Goal: Information Seeking & Learning: Compare options

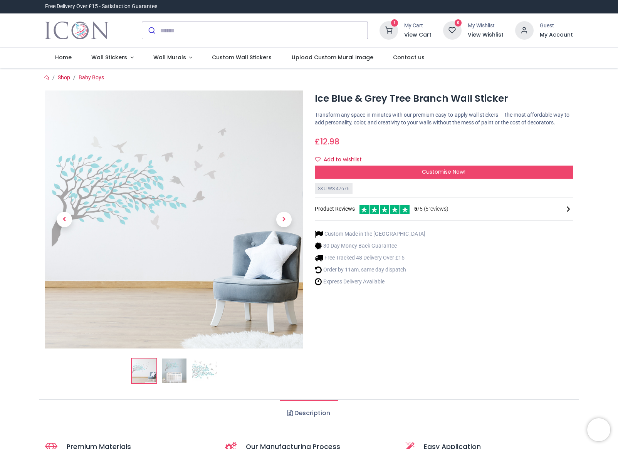
click at [206, 370] on img at bounding box center [204, 371] width 25 height 25
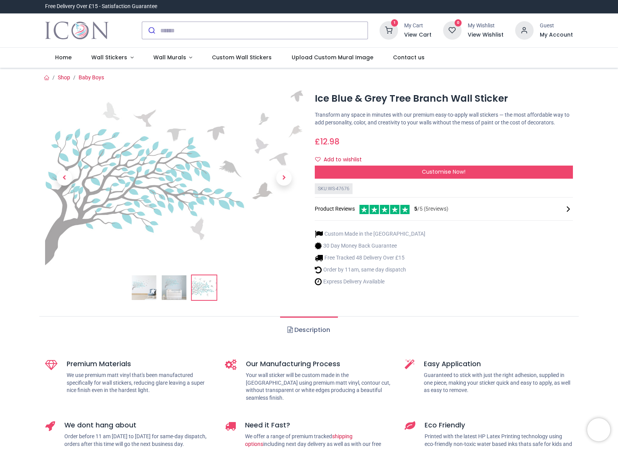
click at [149, 249] on img at bounding box center [174, 177] width 258 height 175
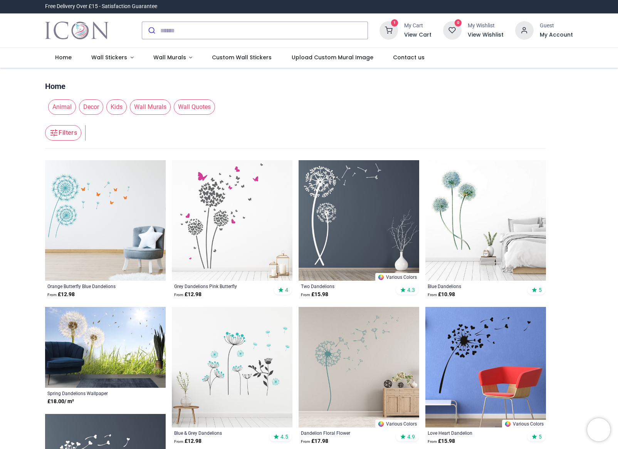
click at [347, 338] on img at bounding box center [358, 367] width 121 height 121
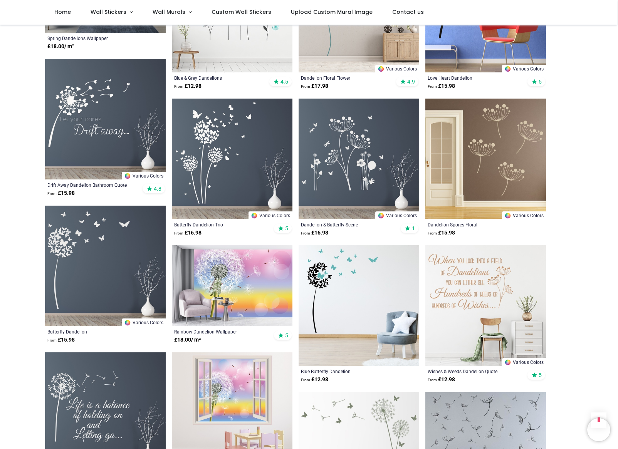
scroll to position [315, 0]
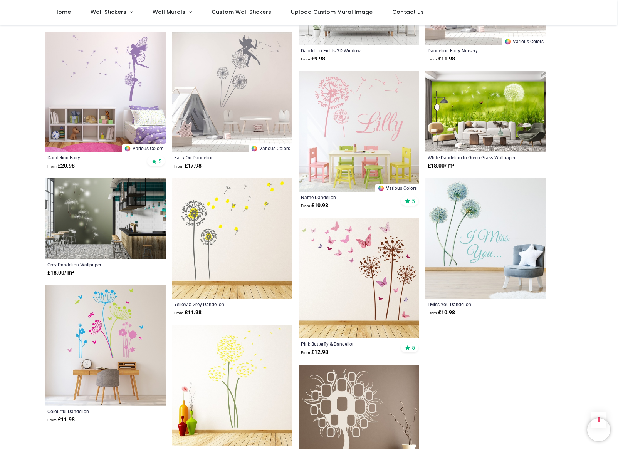
scroll to position [927, 0]
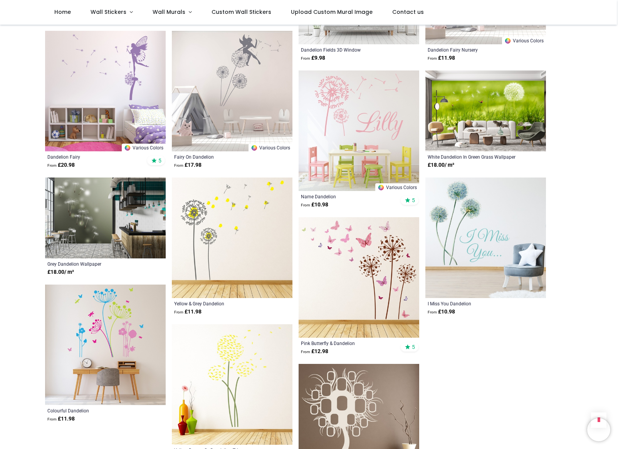
click at [209, 218] on img at bounding box center [232, 238] width 121 height 121
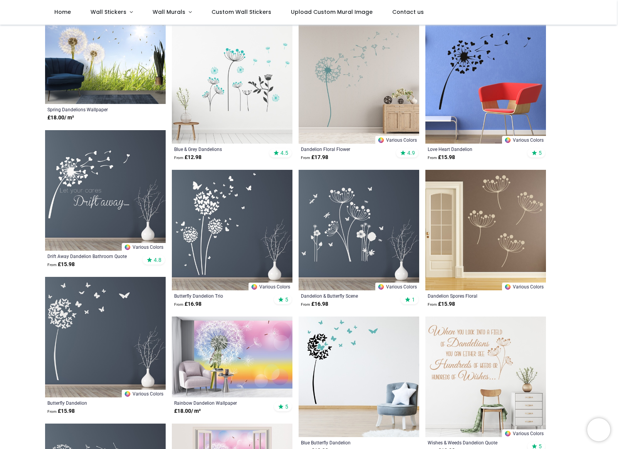
scroll to position [239, 0]
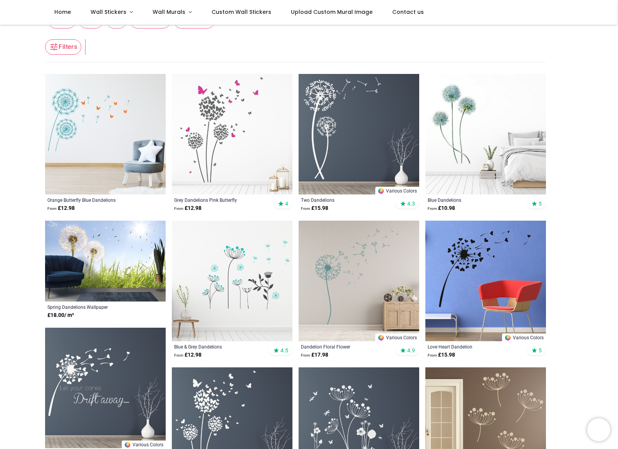
scroll to position [43, 0]
click at [92, 130] on img at bounding box center [105, 134] width 121 height 121
click at [339, 131] on img at bounding box center [358, 134] width 121 height 121
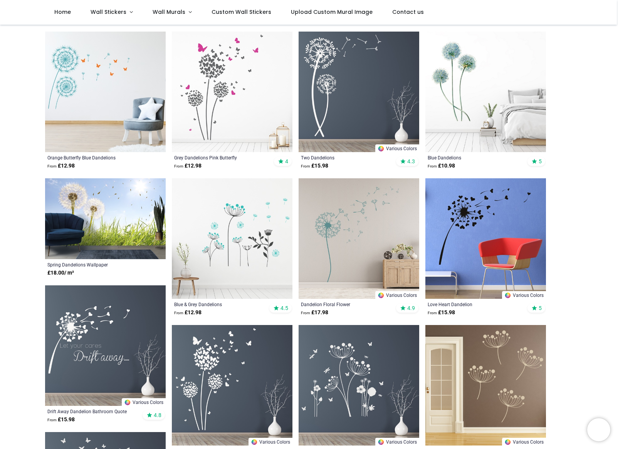
scroll to position [102, 0]
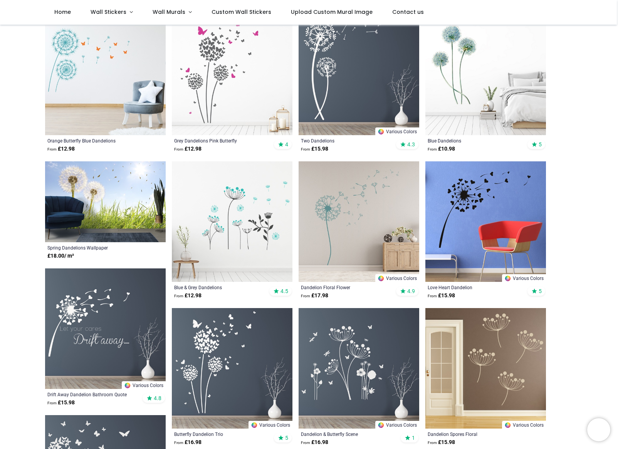
click at [339, 223] on img at bounding box center [358, 221] width 121 height 121
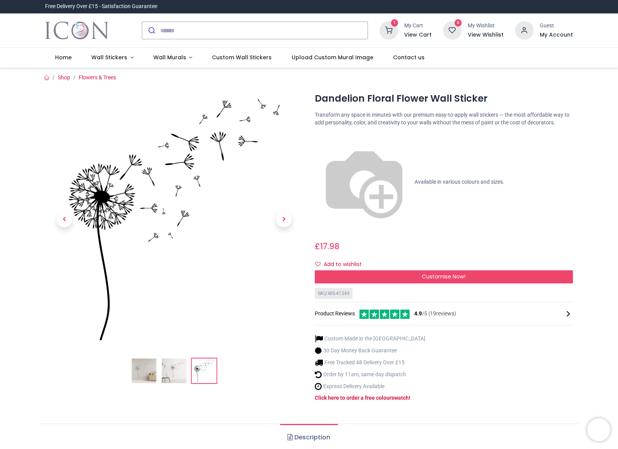
click at [202, 358] on li at bounding box center [204, 371] width 26 height 26
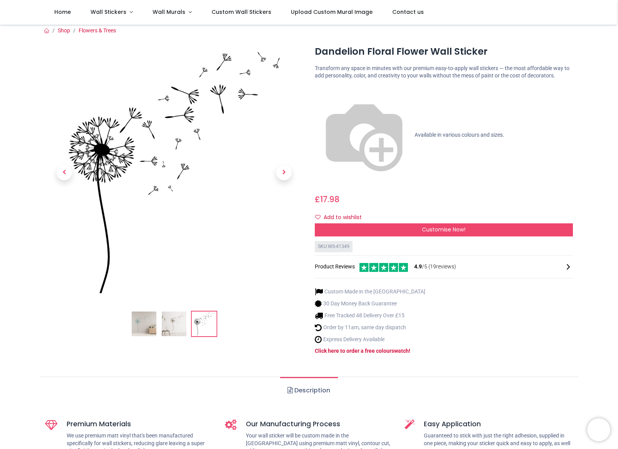
scroll to position [4, 0]
click at [138, 194] on img at bounding box center [174, 172] width 258 height 258
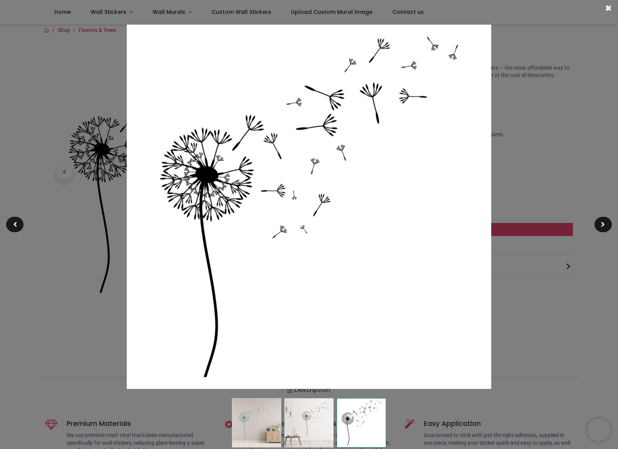
click at [138, 194] on img at bounding box center [309, 207] width 364 height 364
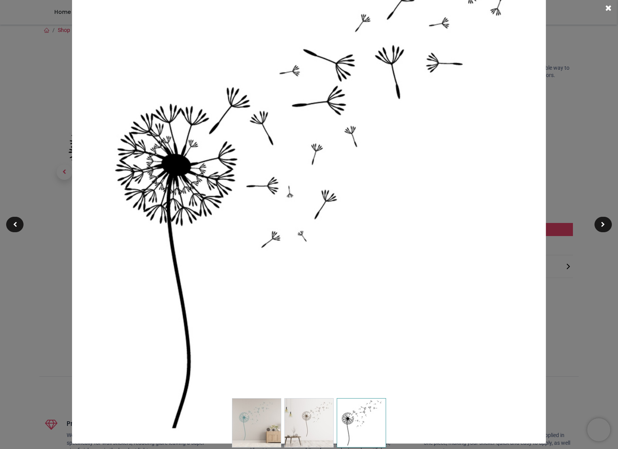
click at [138, 194] on img at bounding box center [309, 207] width 474 height 474
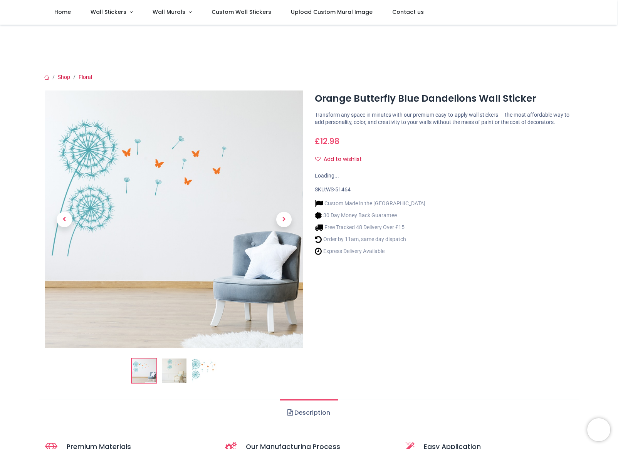
scroll to position [1, 0]
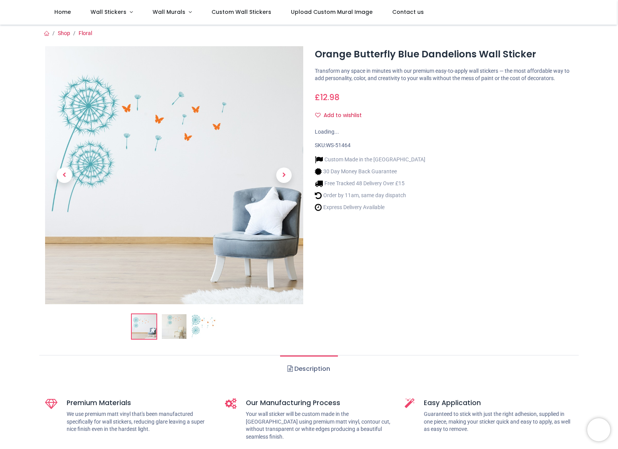
click at [202, 370] on ul "Description" at bounding box center [308, 368] width 539 height 27
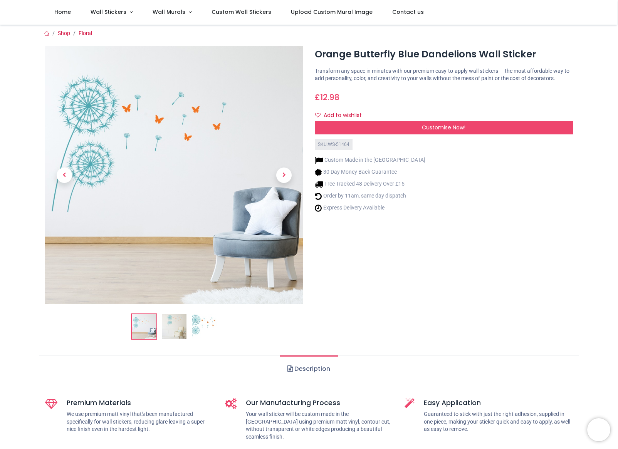
scroll to position [0, 0]
click at [205, 327] on img at bounding box center [204, 326] width 25 height 25
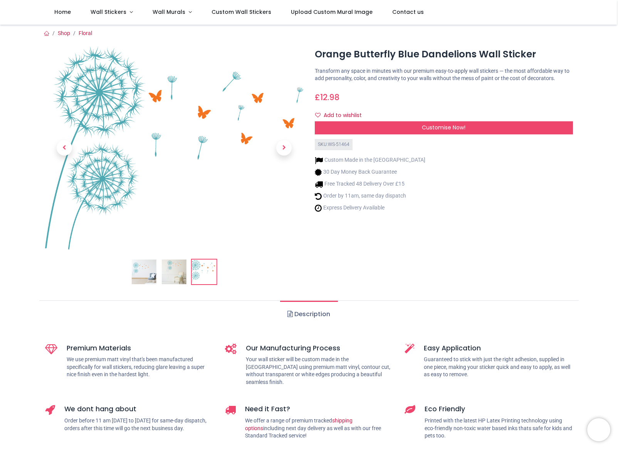
click at [167, 189] on img at bounding box center [174, 147] width 258 height 203
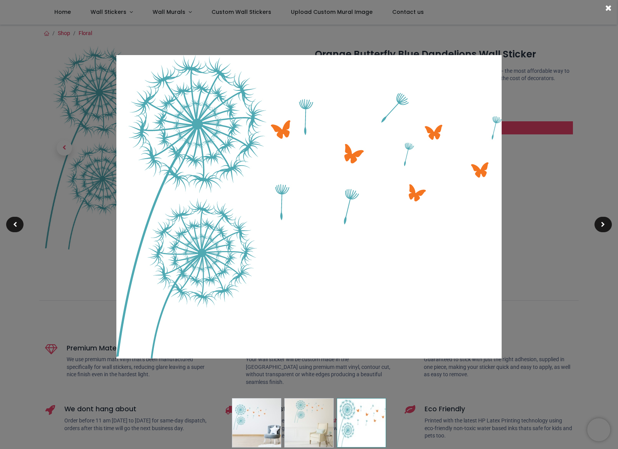
click at [11, 137] on div at bounding box center [309, 224] width 618 height 449
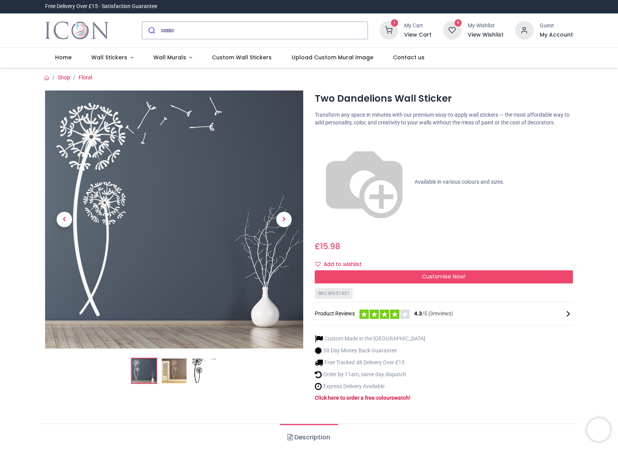
click at [199, 377] on img at bounding box center [204, 371] width 25 height 25
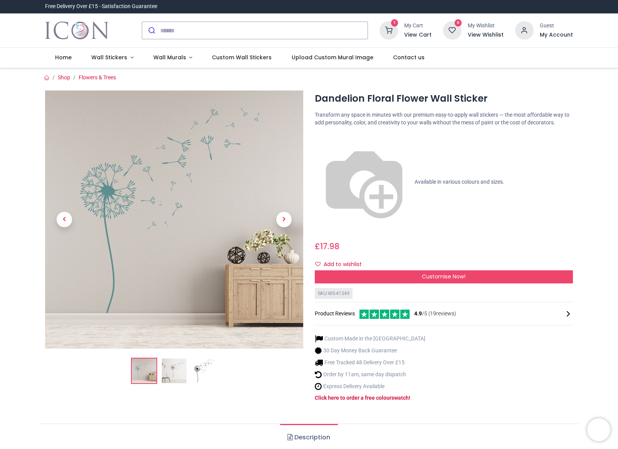
click at [201, 367] on img at bounding box center [204, 371] width 25 height 25
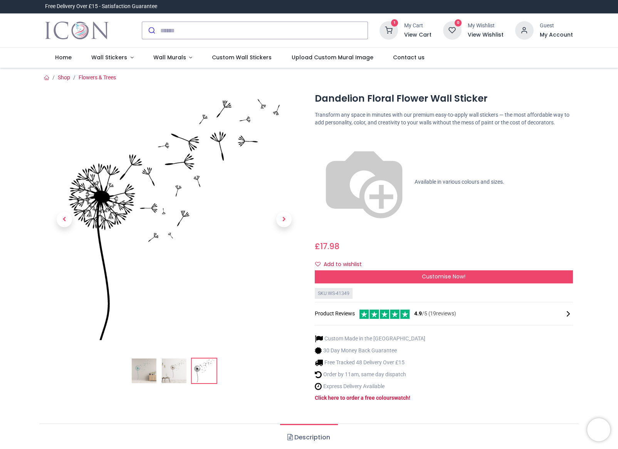
click at [245, 206] on img at bounding box center [174, 219] width 258 height 258
